Goal: Information Seeking & Learning: Learn about a topic

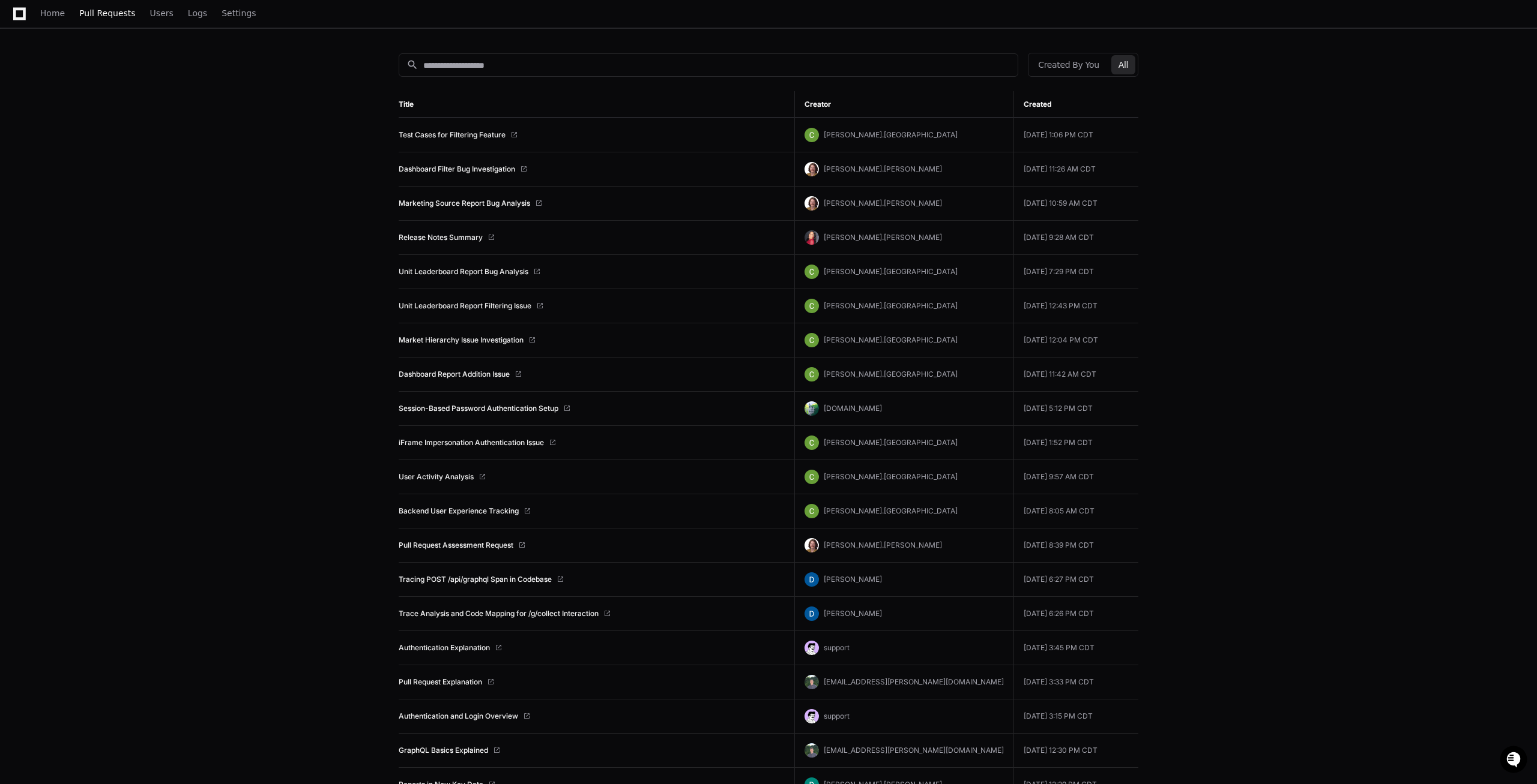
scroll to position [122, 0]
click at [89, 17] on span "Pull Requests" at bounding box center [107, 13] width 56 height 7
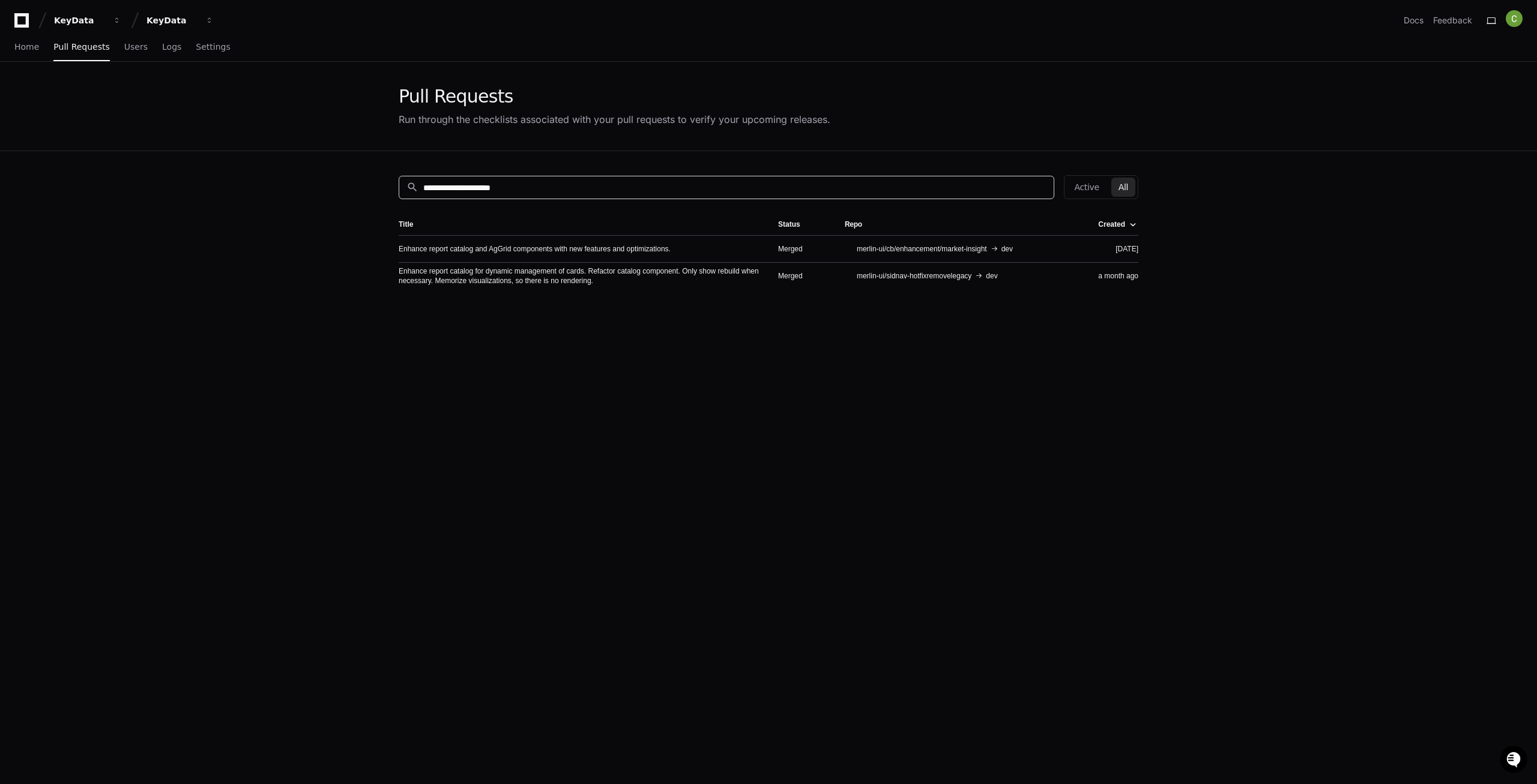
drag, startPoint x: 510, startPoint y: 188, endPoint x: 382, endPoint y: 188, distance: 128.0
click at [423, 188] on input "**********" at bounding box center [735, 188] width 623 height 12
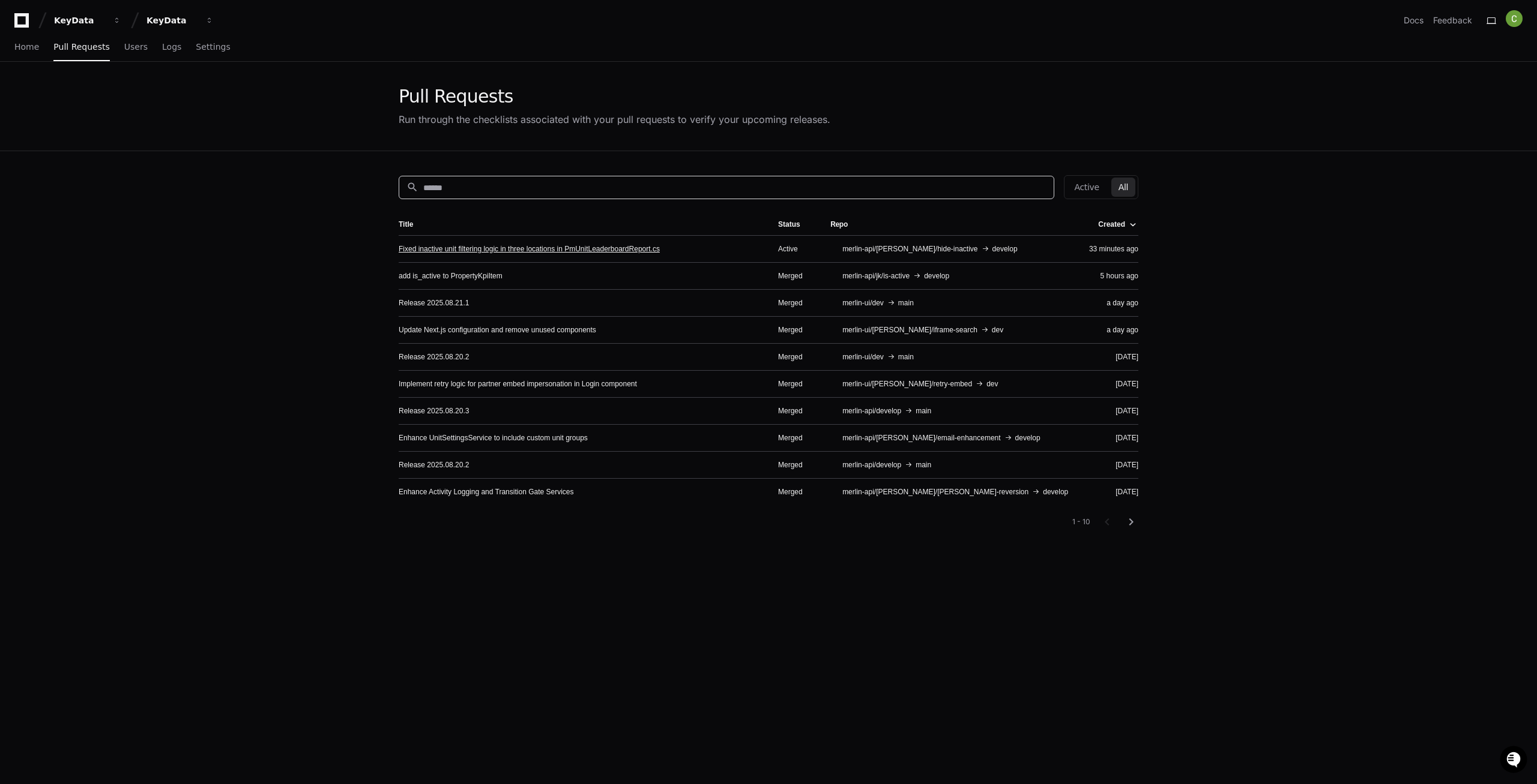
click at [483, 247] on link "Fixed inactive unit filtering logic in three locations in PmUnitLeaderboardRepo…" at bounding box center [529, 249] width 261 height 10
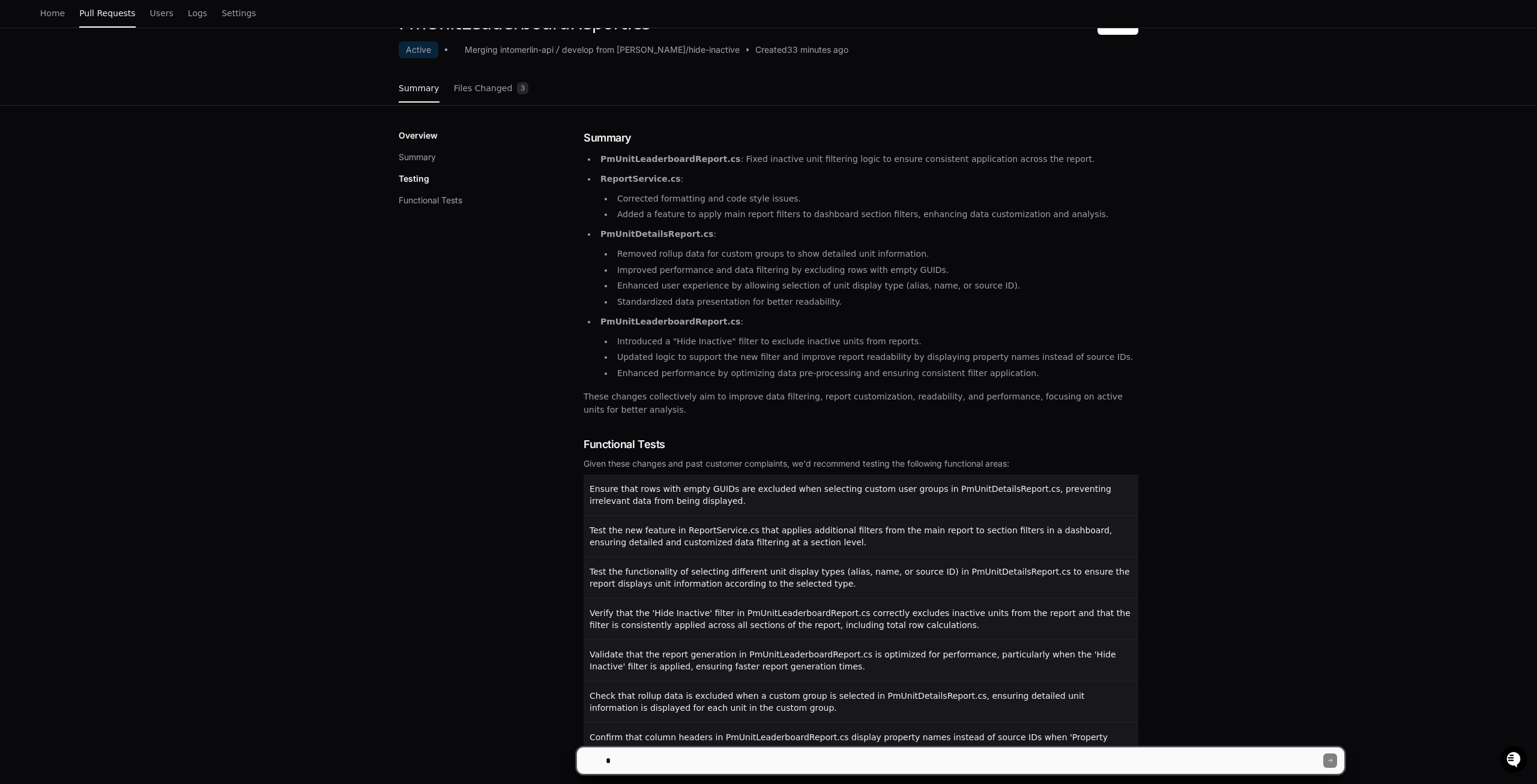
scroll to position [161, 0]
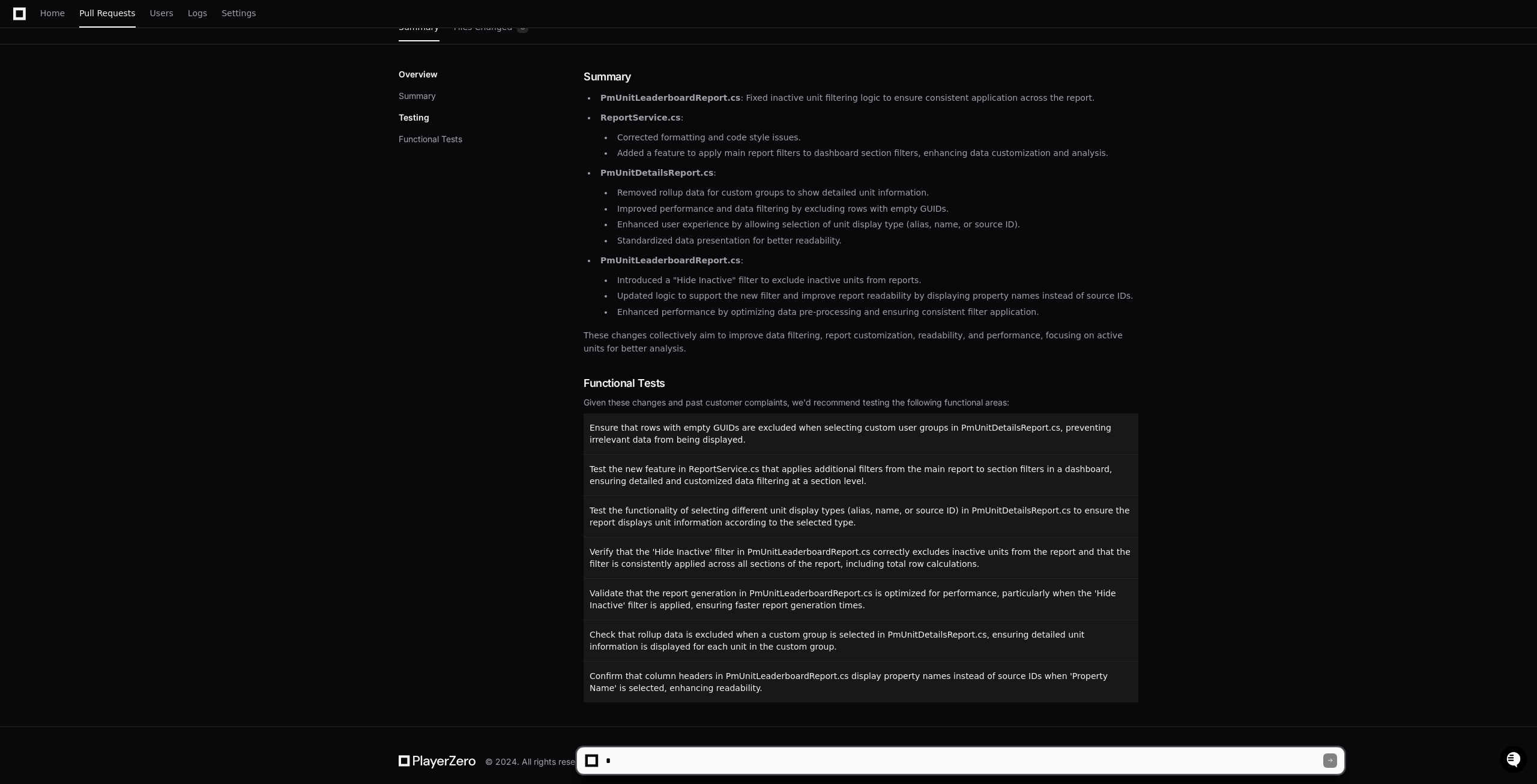
click at [664, 759] on textarea at bounding box center [963, 761] width 720 height 27
click at [634, 765] on textarea at bounding box center [963, 761] width 720 height 27
type textarea "*"
type textarea "**********"
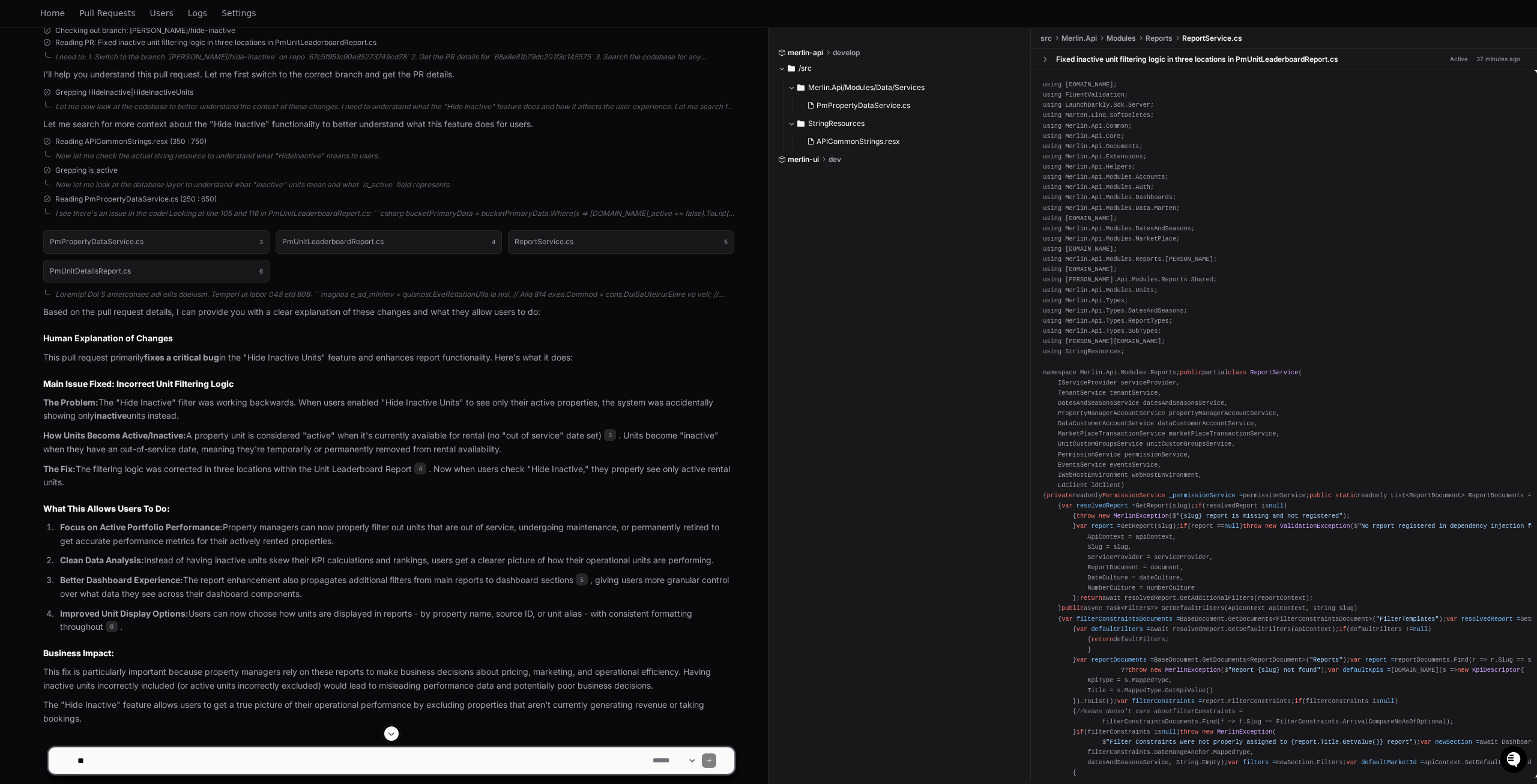
scroll to position [348, 0]
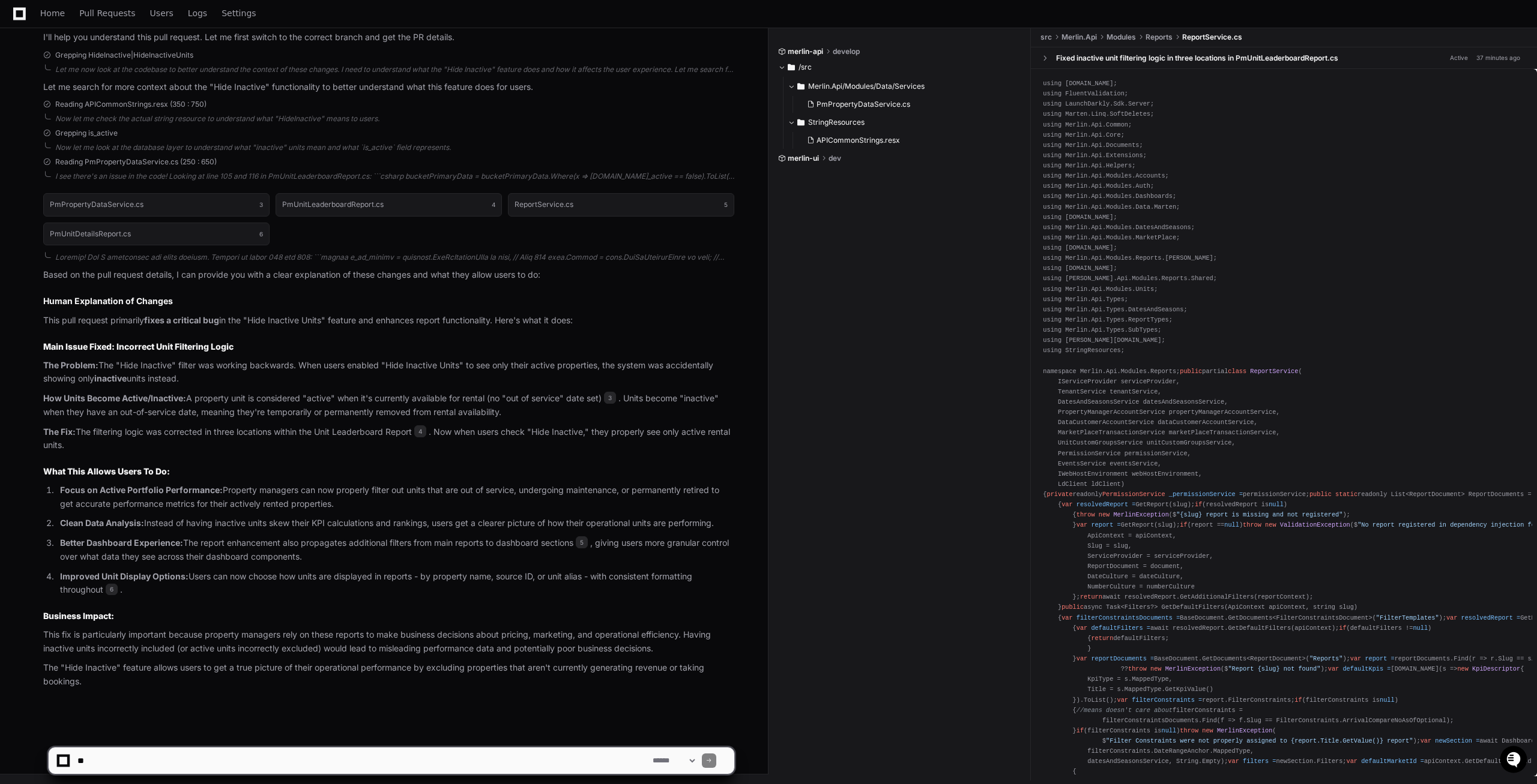
click at [143, 757] on textarea at bounding box center [363, 761] width 575 height 27
click at [143, 757] on textarea at bounding box center [363, 761] width 575 height 27
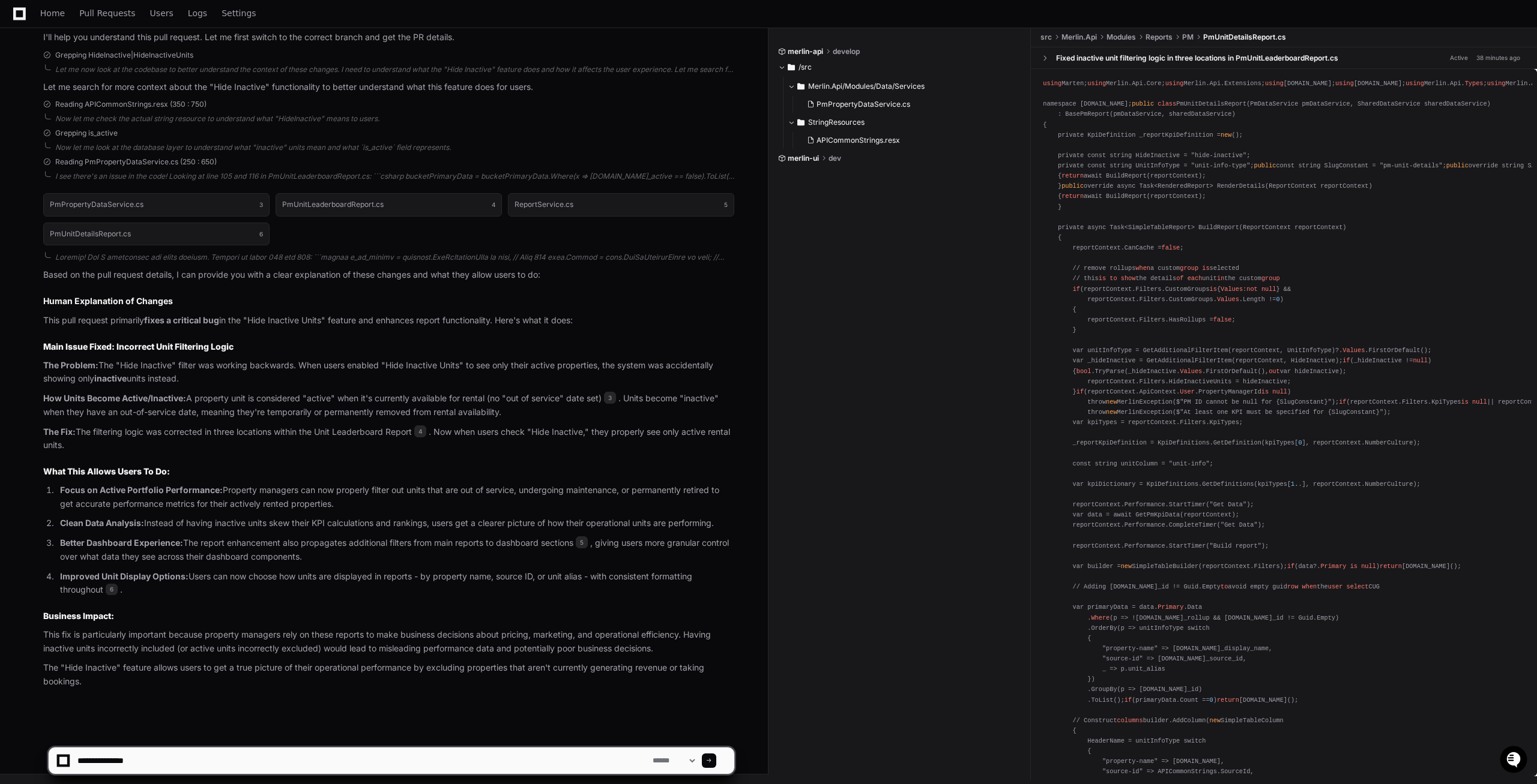
click at [166, 764] on textarea at bounding box center [363, 761] width 575 height 27
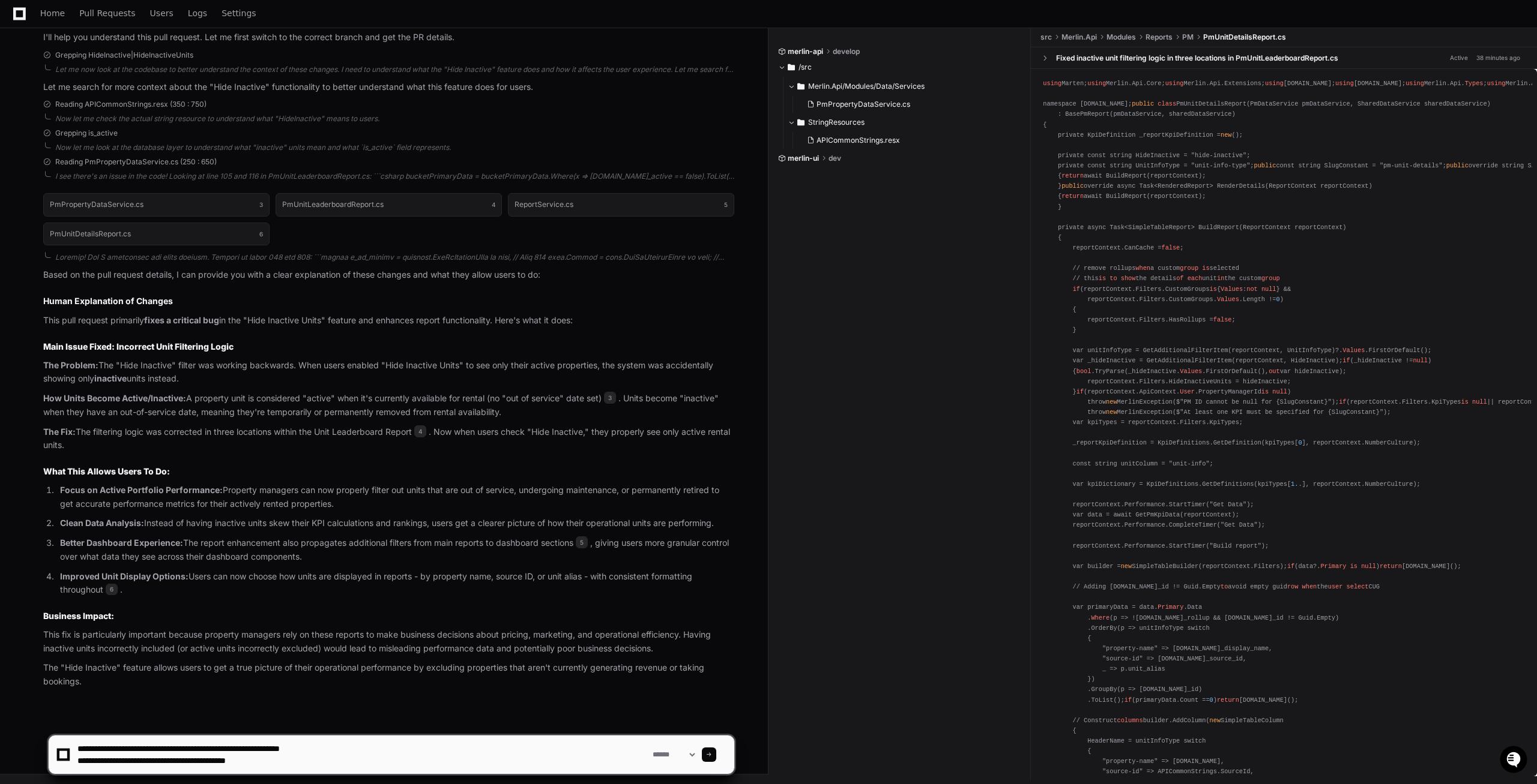
type textarea "**********"
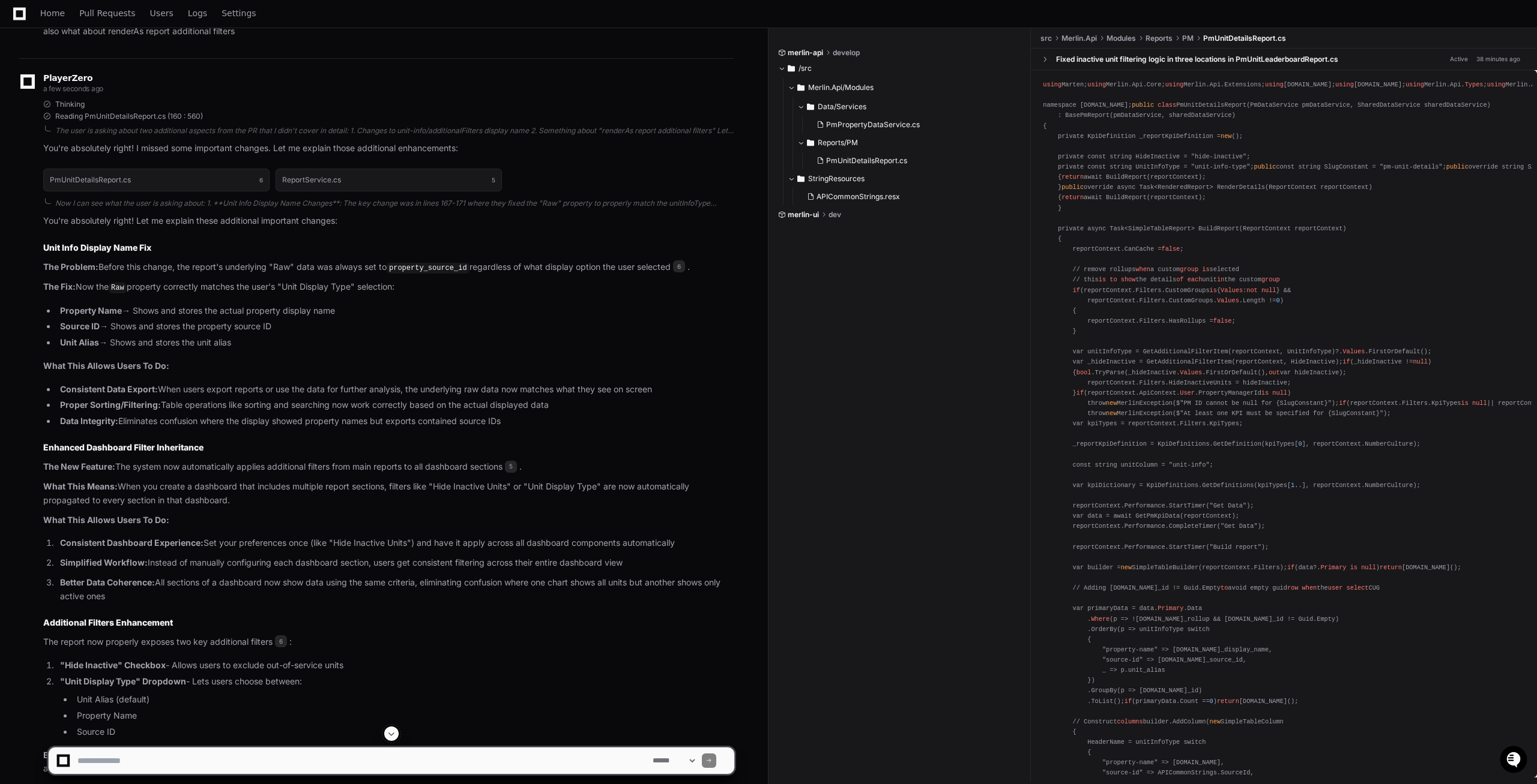
scroll to position [1211, 0]
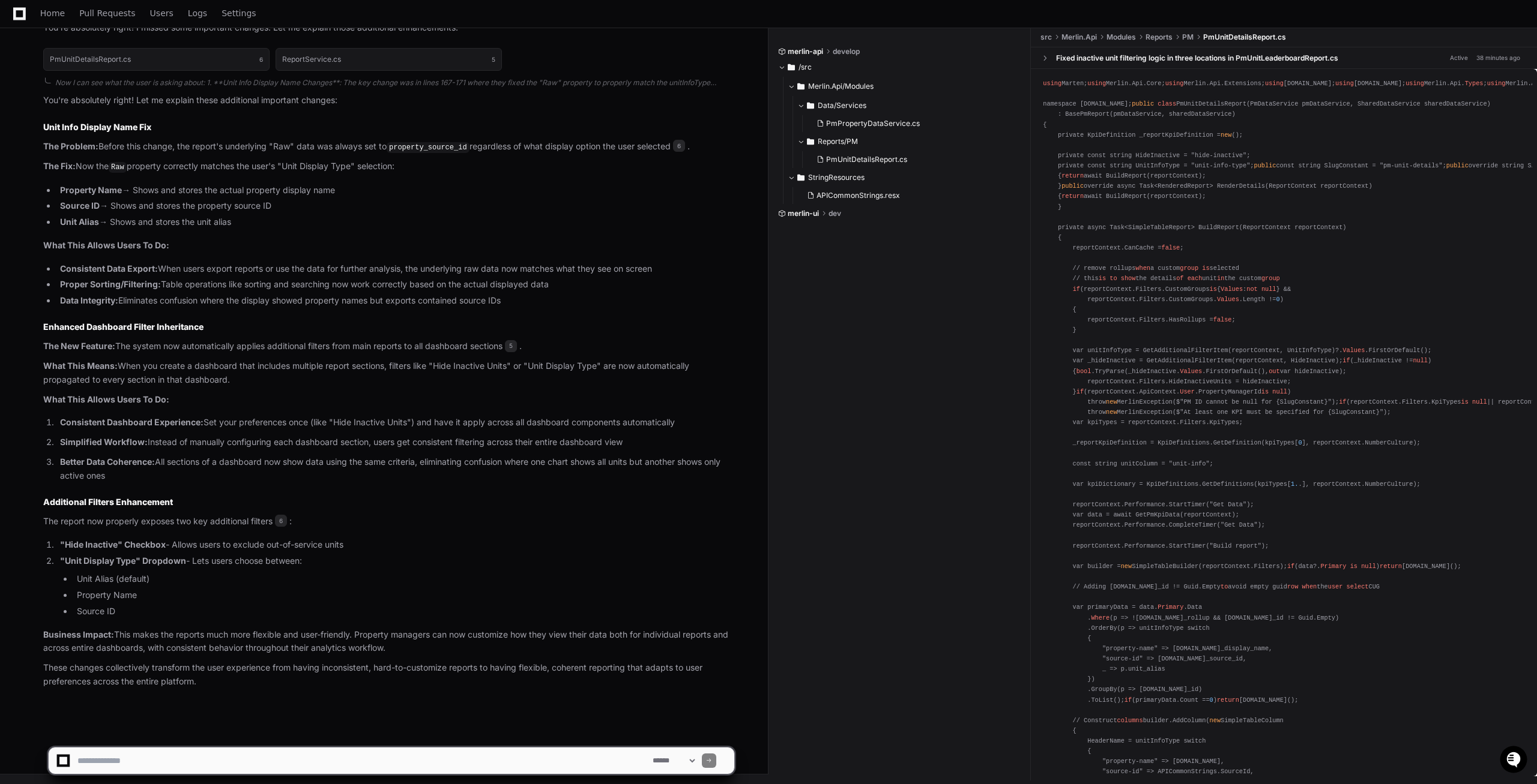
click at [138, 769] on textarea at bounding box center [363, 761] width 575 height 27
type textarea "**********"
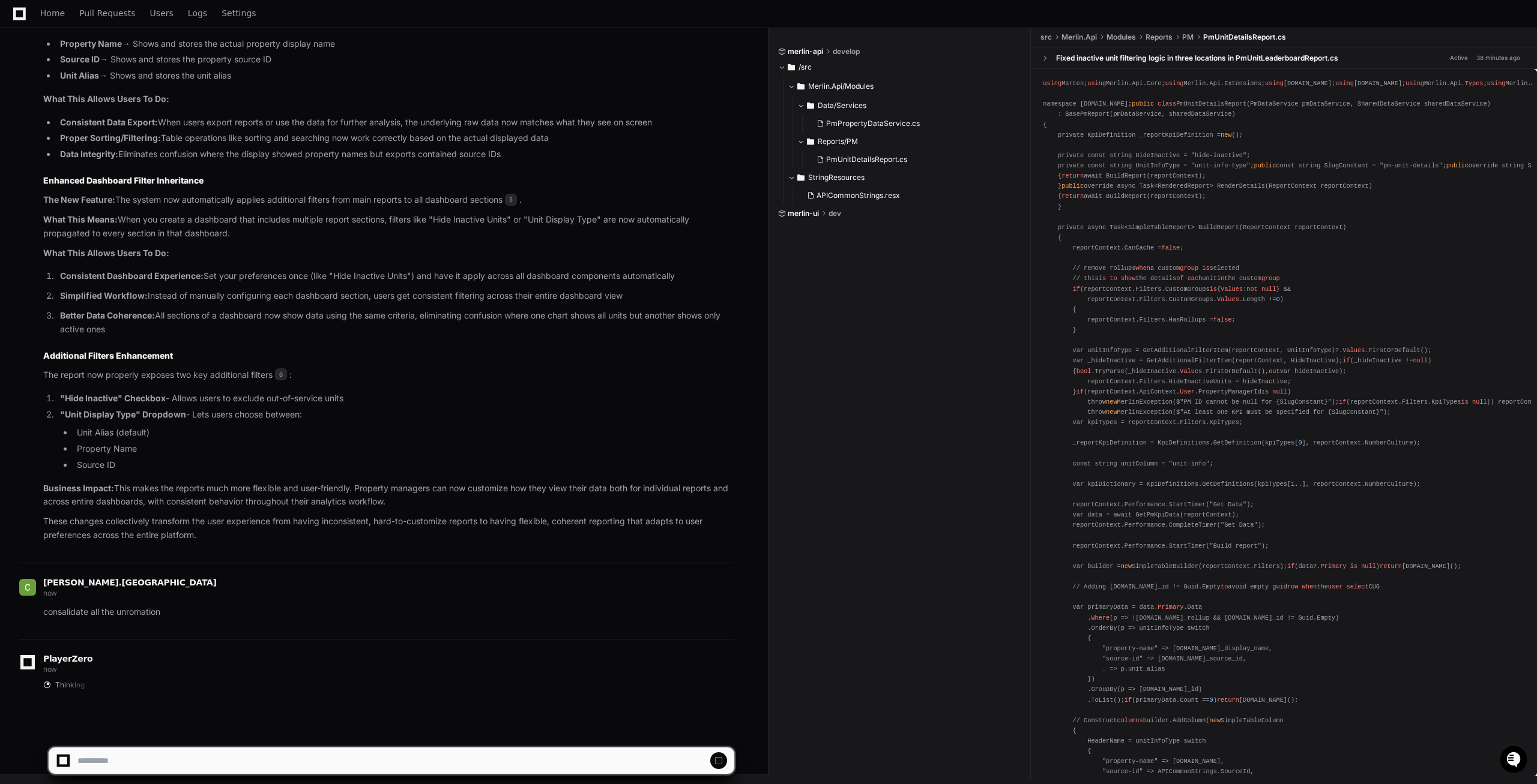
click at [151, 613] on p "consalidate all the unromation" at bounding box center [389, 612] width 691 height 14
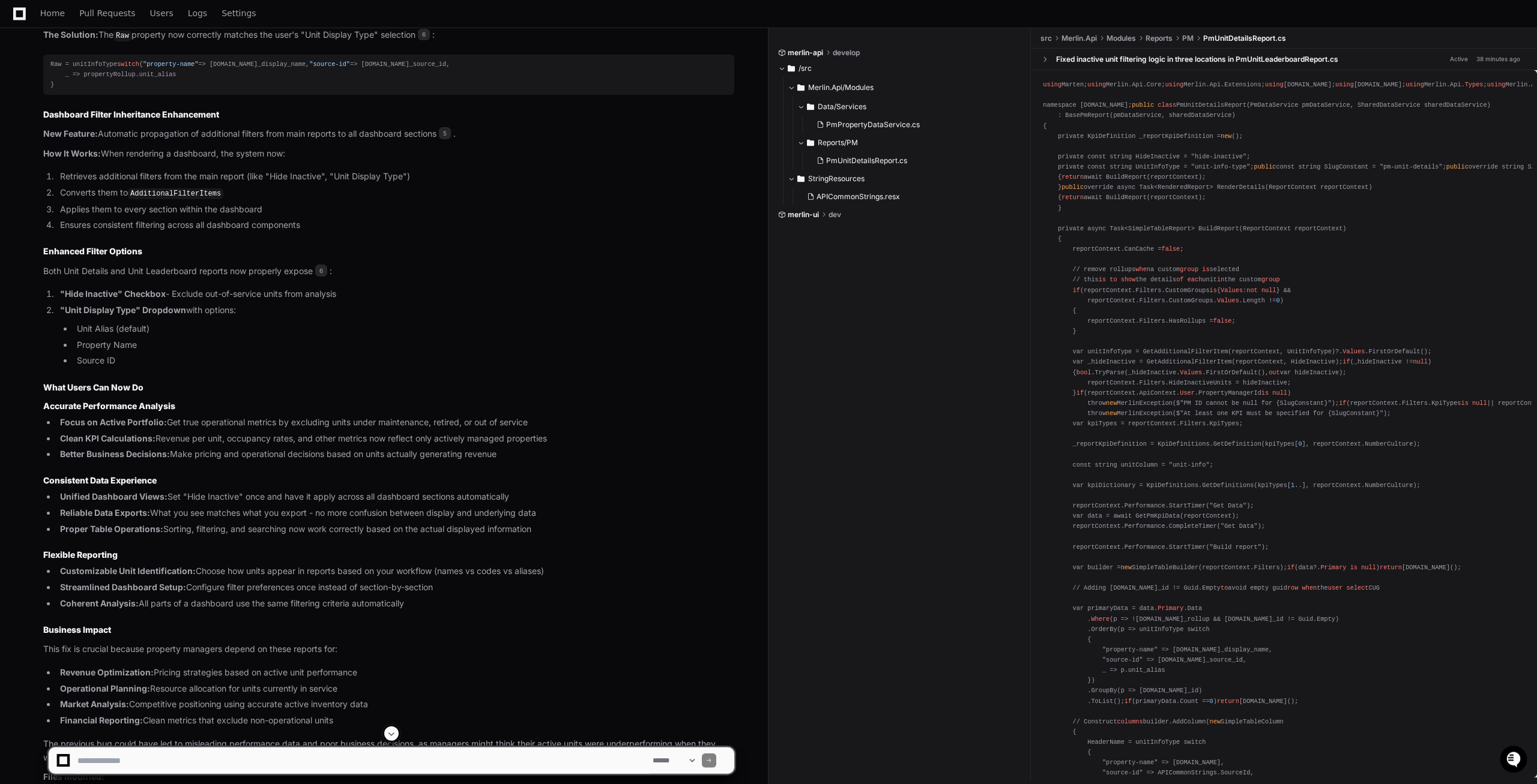
scroll to position [2440, 0]
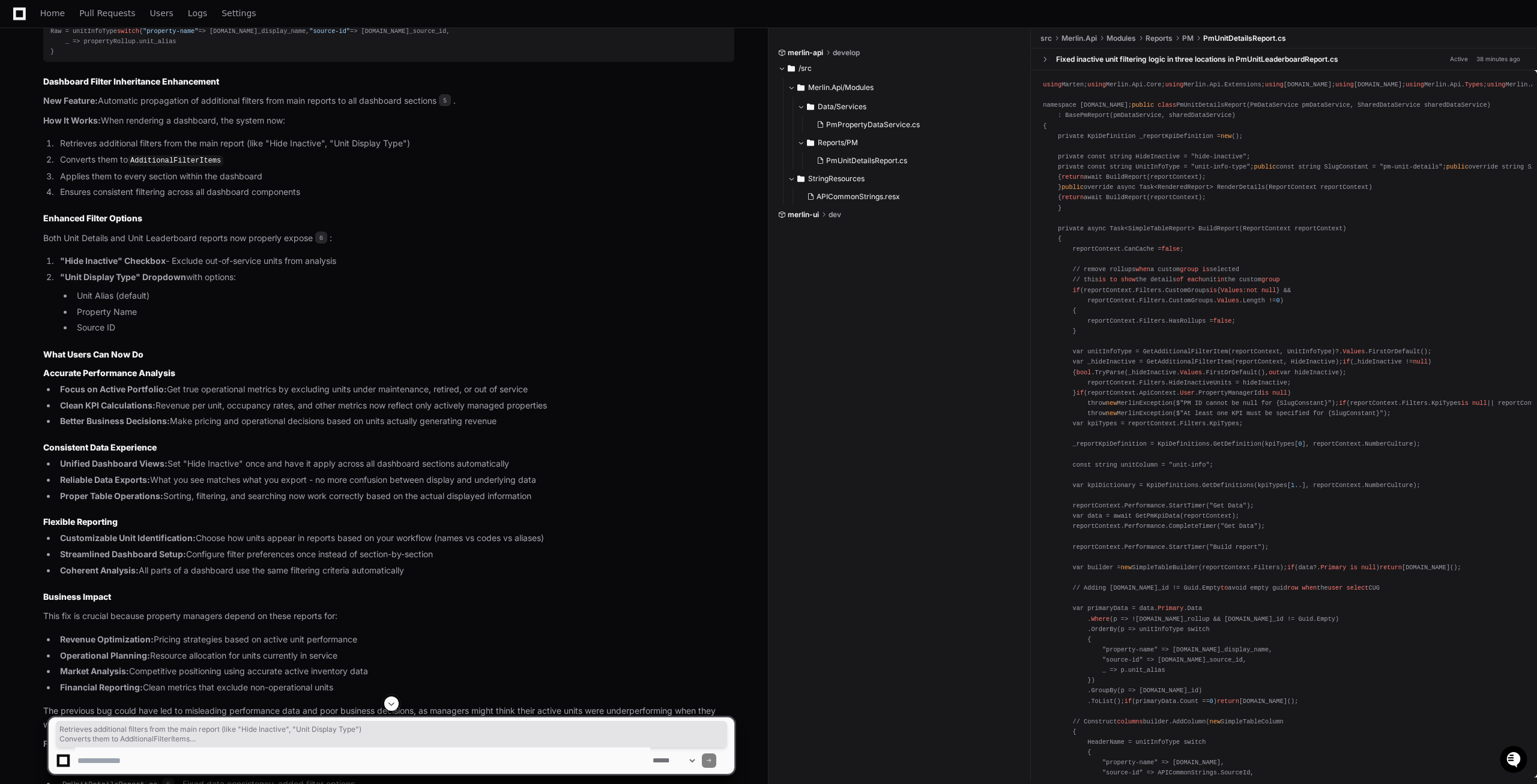
drag, startPoint x: 301, startPoint y: 218, endPoint x: 62, endPoint y: 169, distance: 244.0
click at [62, 169] on ol "Retrieves additional filters from the main report (like "Hide Inactive", "Unit …" at bounding box center [389, 168] width 691 height 63
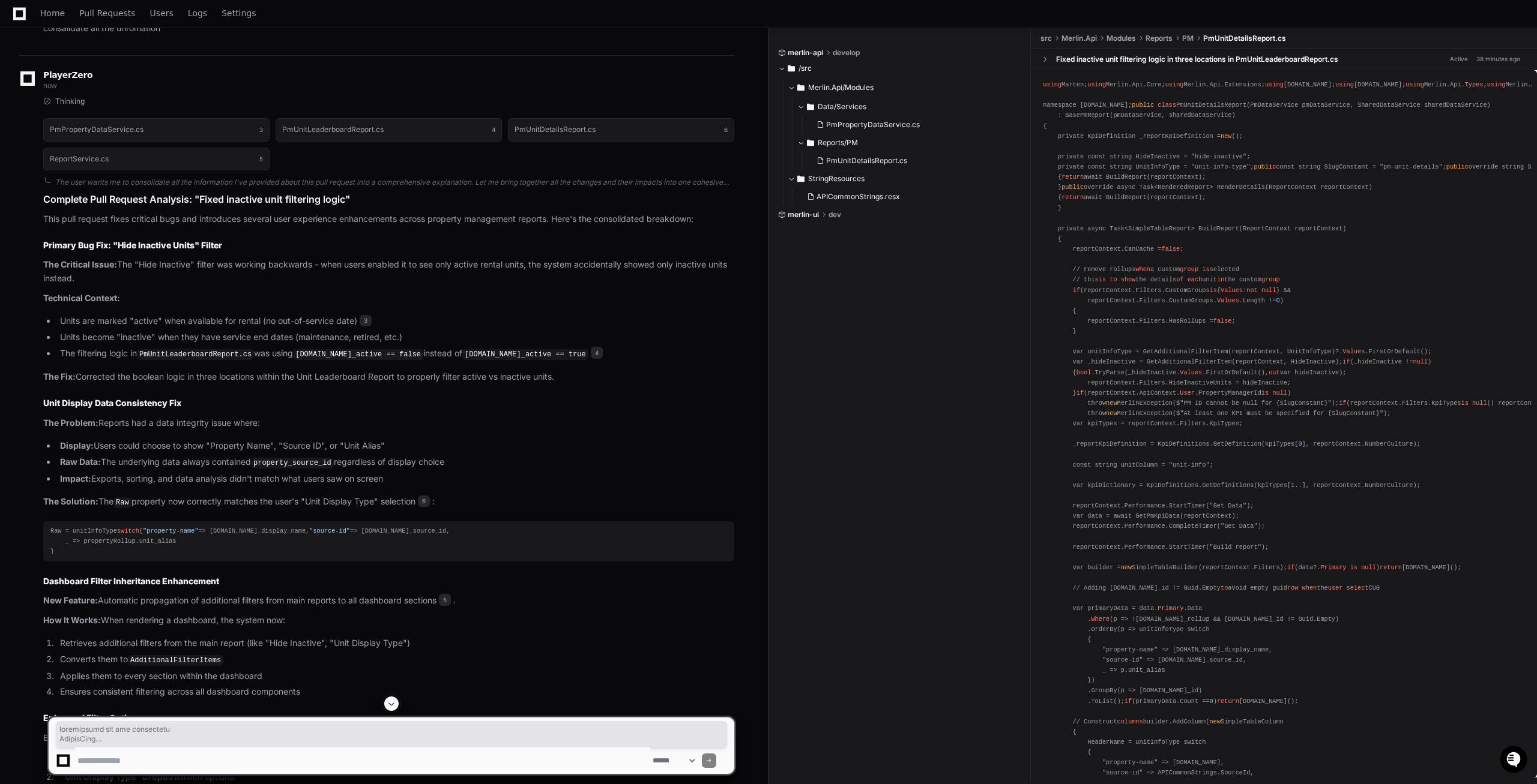
scroll to position [1915, 0]
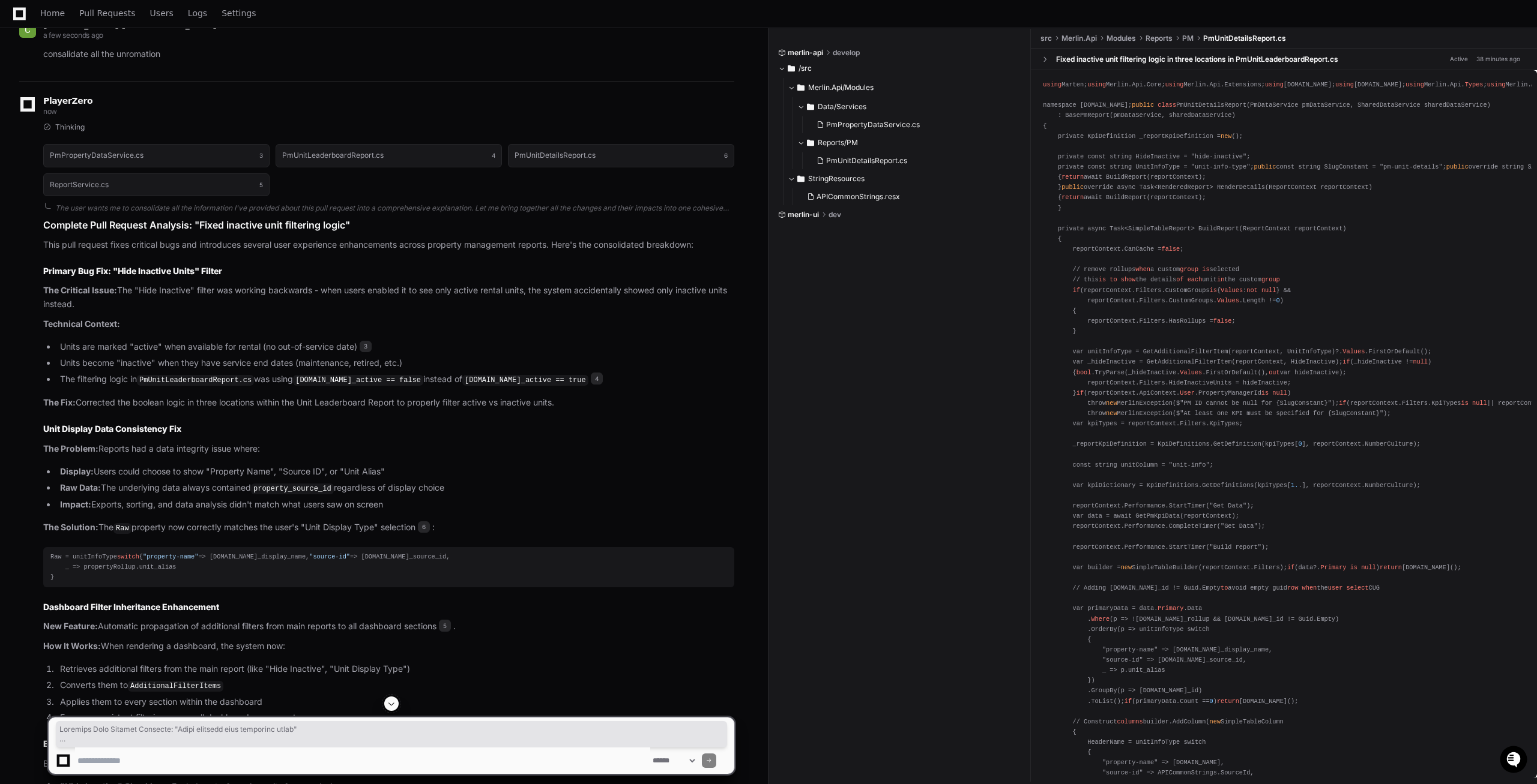
drag, startPoint x: 76, startPoint y: 693, endPoint x: 38, endPoint y: 232, distance: 462.6
click at [38, 232] on div "PlayerZero now Thinking PmPropertyDataService.cs 3 PmUnitLeaderboardReport.cs 4…" at bounding box center [377, 729] width 715 height 1296
copy article "Complete Pull Request Analysis: "Fixed inactive unit filtering logic" This pull…"
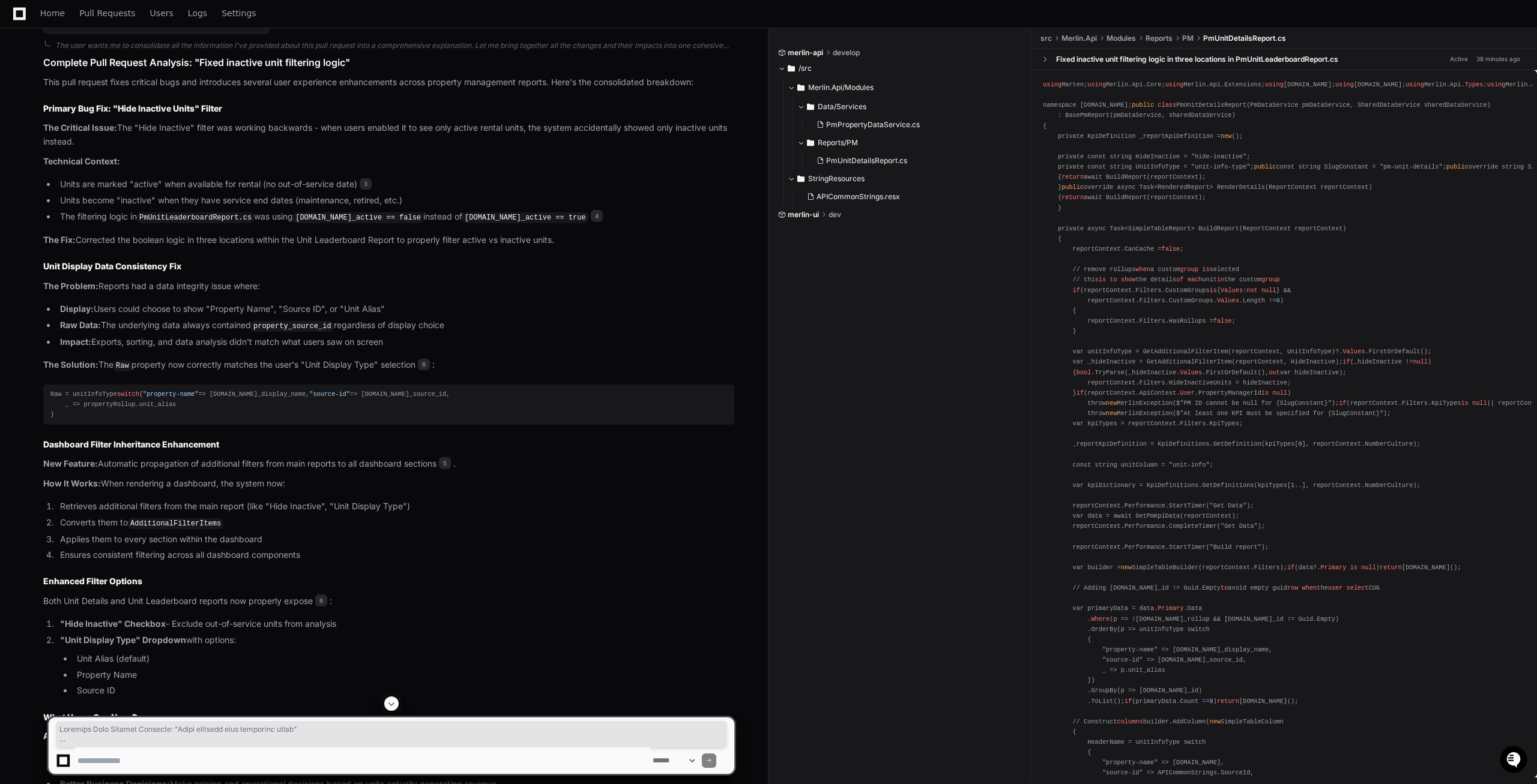
scroll to position [2098, 0]
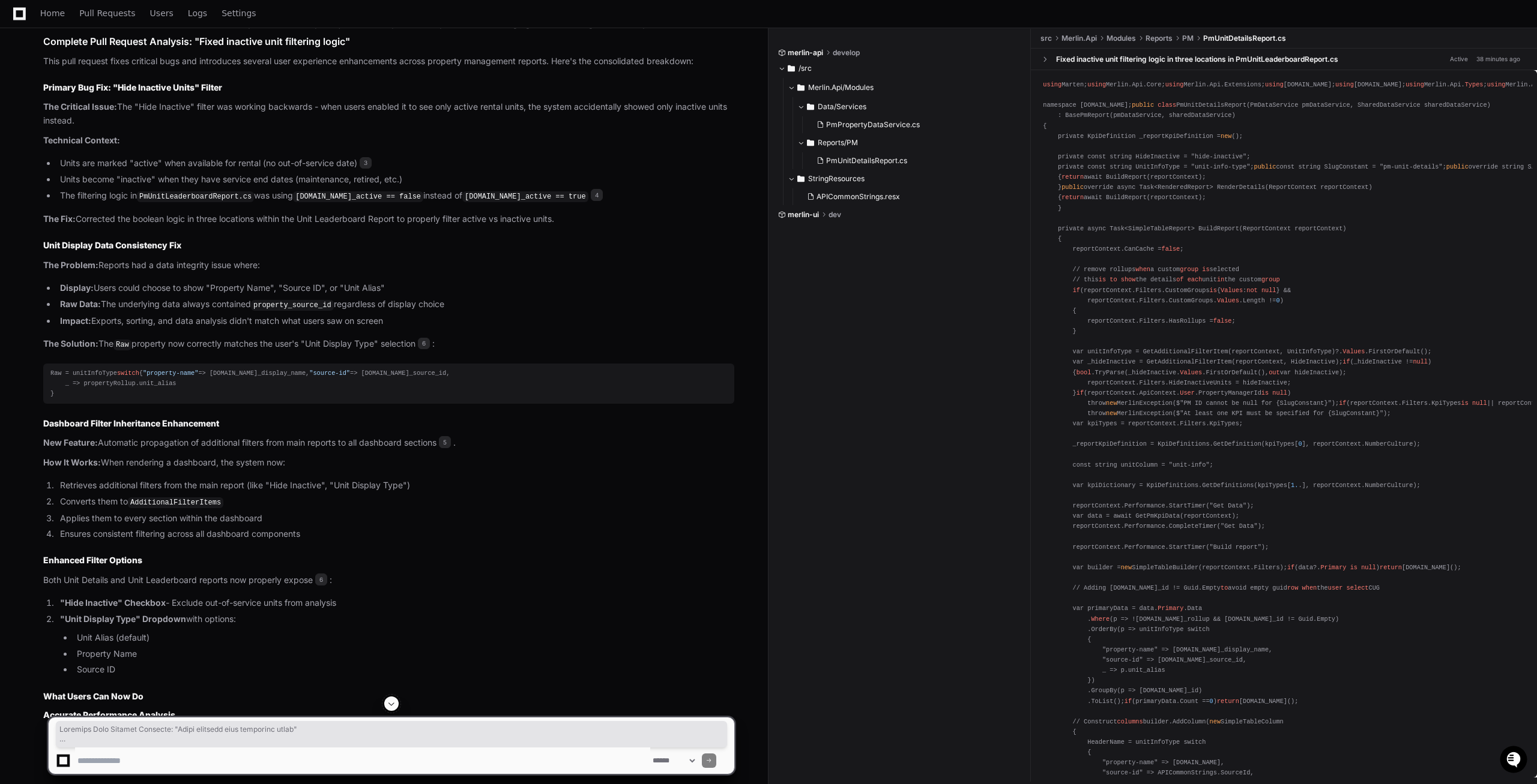
click at [211, 493] on li "Retrieves additional filters from the main report (like "Hide Inactive", "Unit …" at bounding box center [396, 486] width 678 height 14
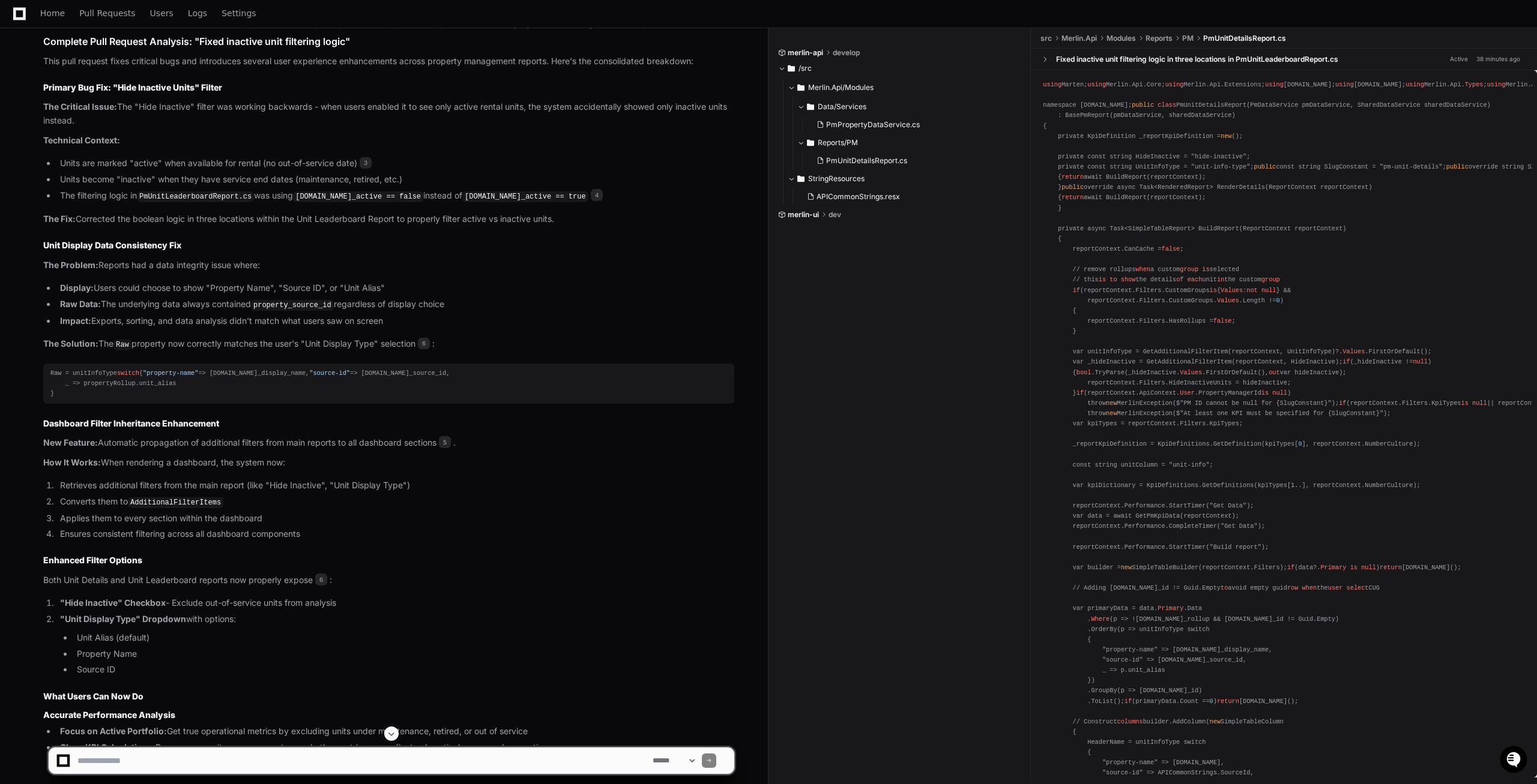
click at [143, 428] on strong "Dashboard Filter Inheritance Enhancement" at bounding box center [131, 424] width 176 height 11
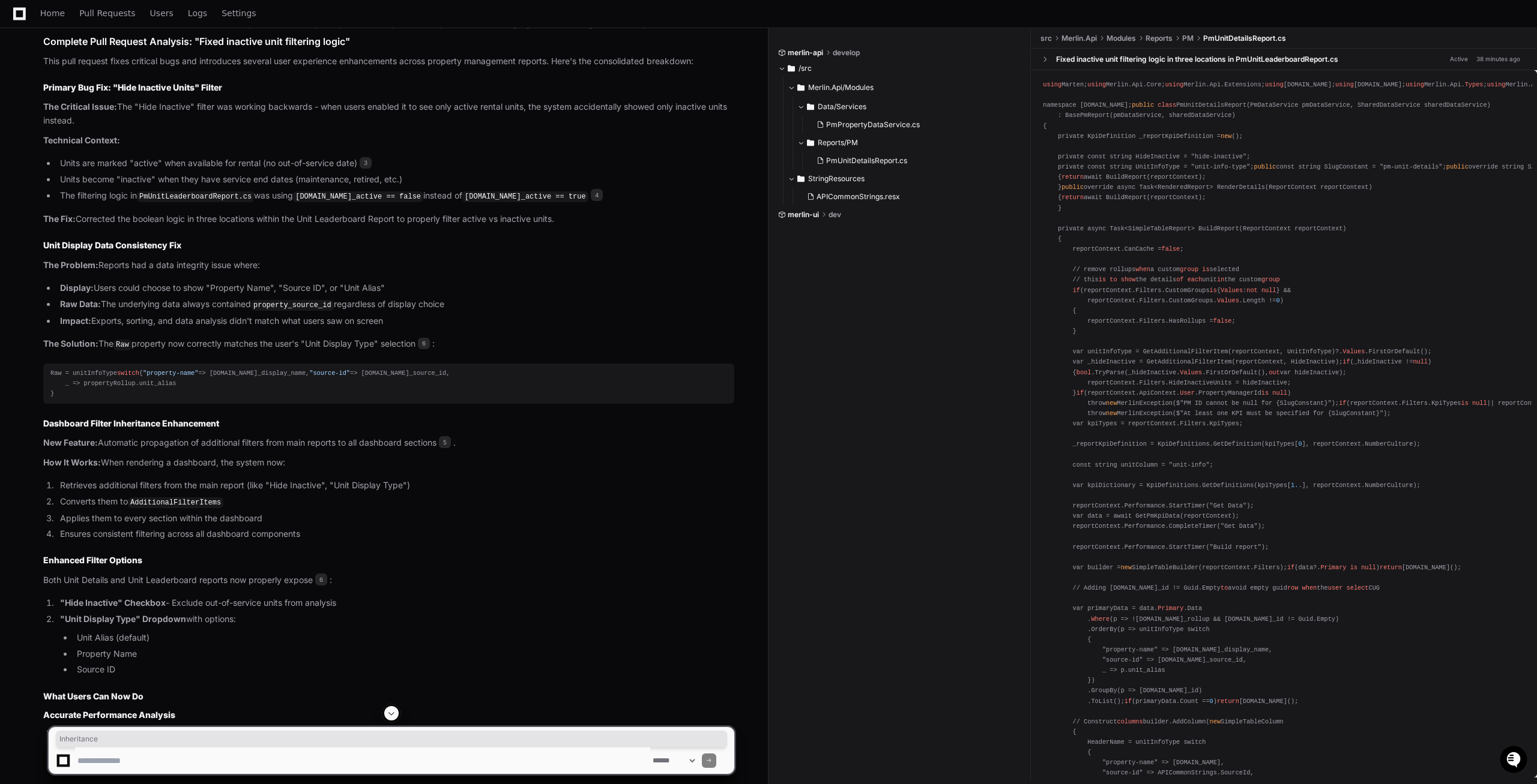
click at [143, 428] on strong "Dashboard Filter Inheritance Enhancement" at bounding box center [131, 424] width 176 height 11
click at [109, 758] on textarea at bounding box center [363, 761] width 575 height 27
click at [109, 759] on textarea at bounding box center [363, 761] width 575 height 27
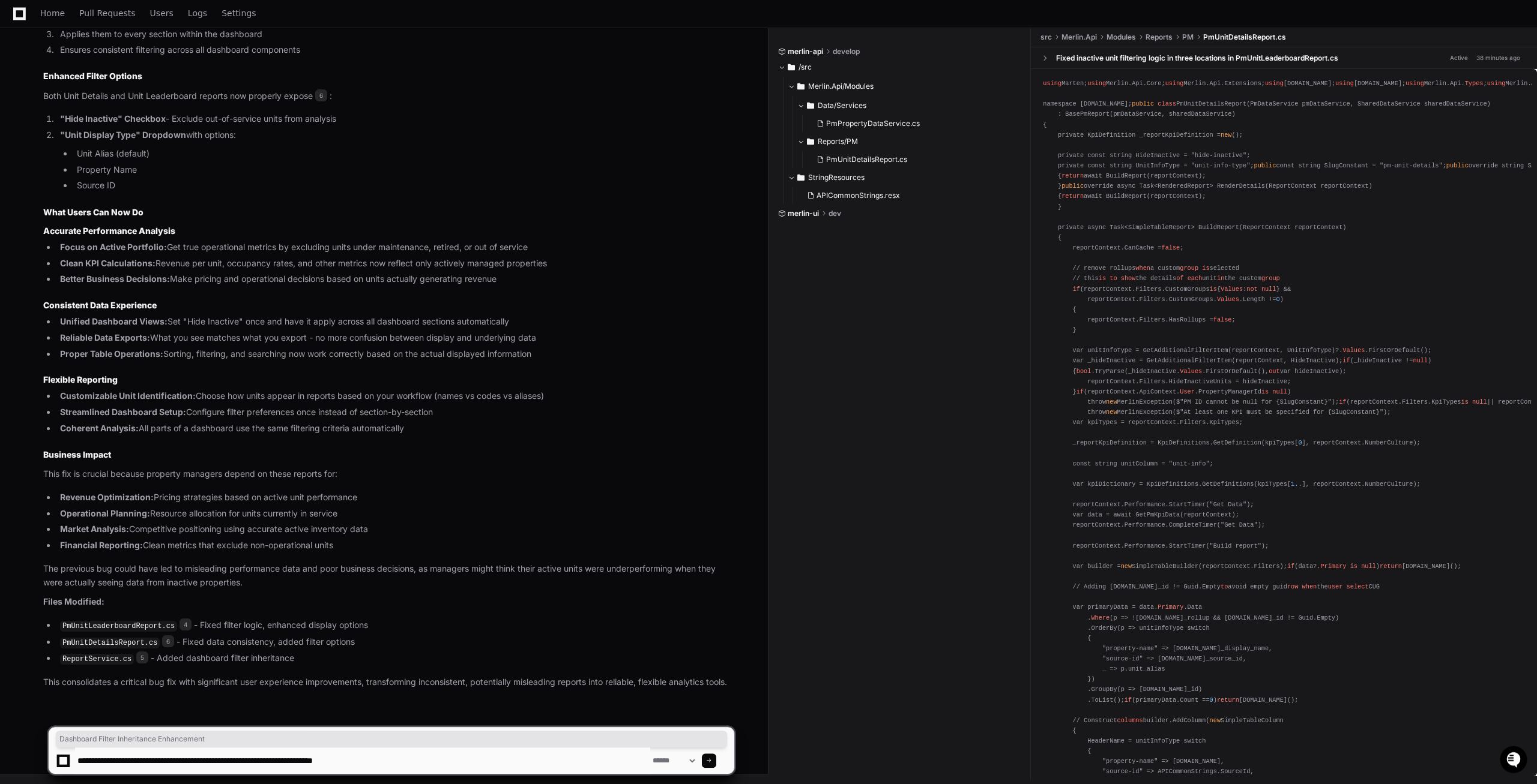
scroll to position [2624, 0]
click at [419, 763] on textarea at bounding box center [363, 761] width 575 height 27
type textarea "**********"
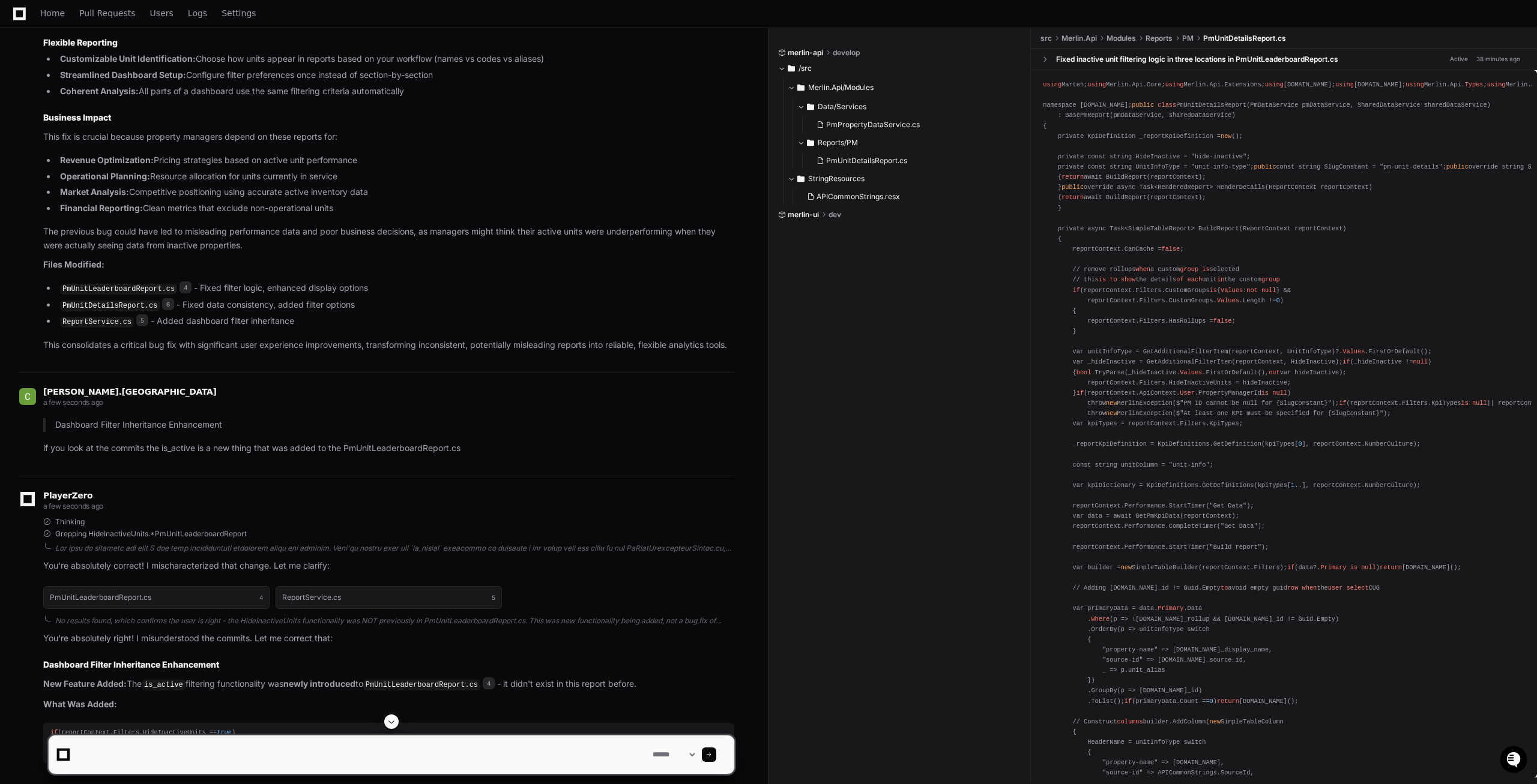
scroll to position [3071, 0]
